Goal: Navigation & Orientation: Find specific page/section

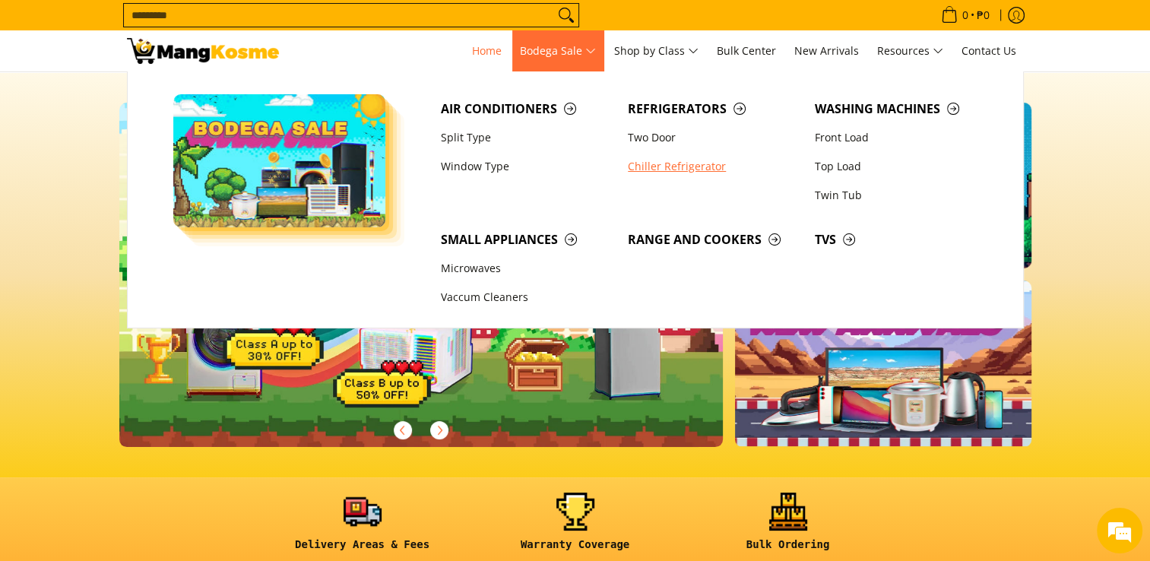
click at [655, 165] on link "Chiller Refrigerator" at bounding box center [713, 166] width 187 height 29
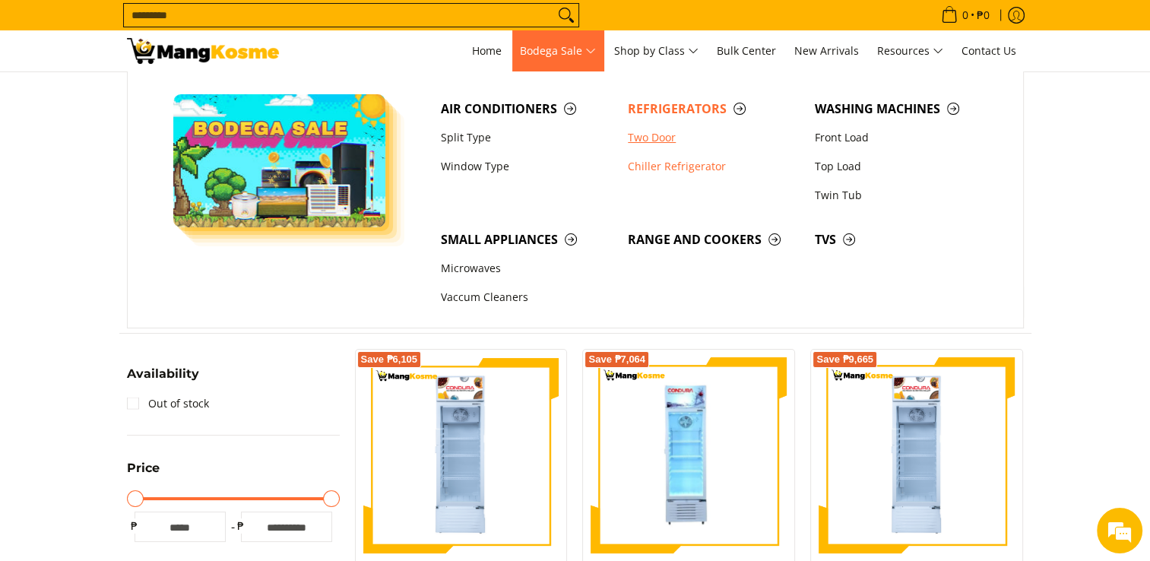
click at [669, 137] on link "Two Door" at bounding box center [713, 137] width 187 height 29
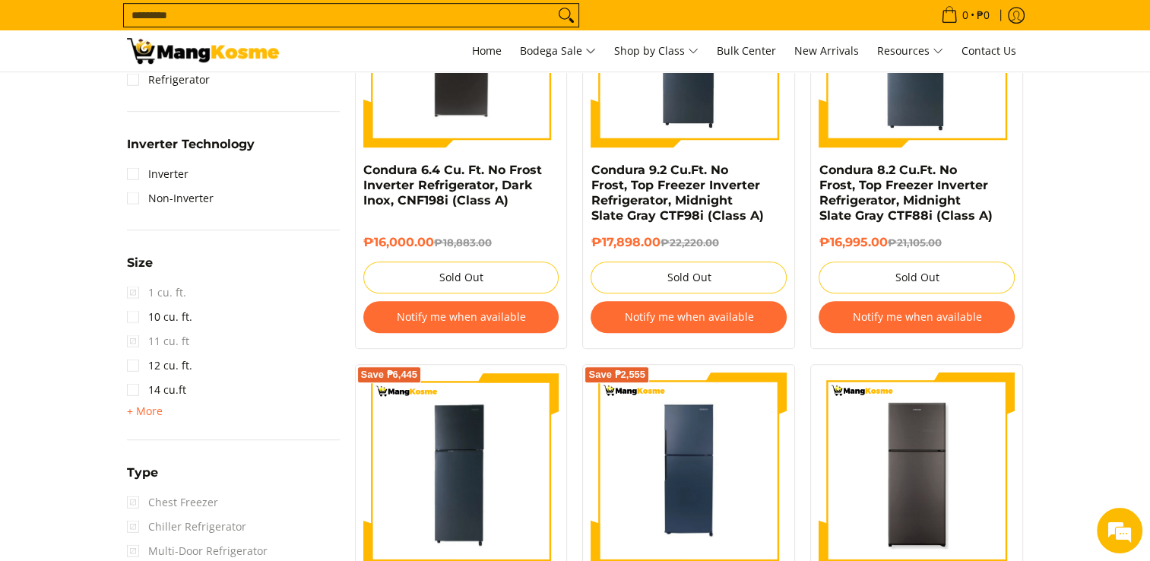
scroll to position [836, 0]
